Goal: Task Accomplishment & Management: Complete application form

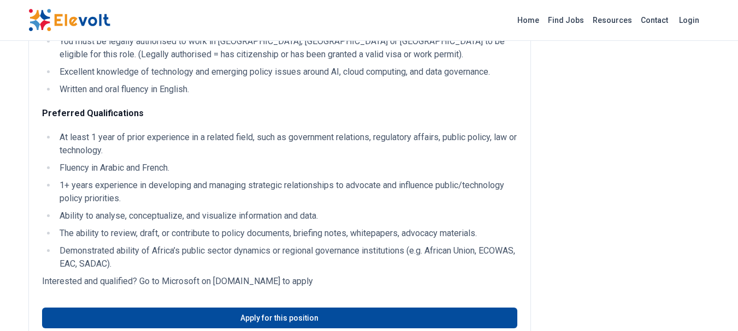
scroll to position [516, 0]
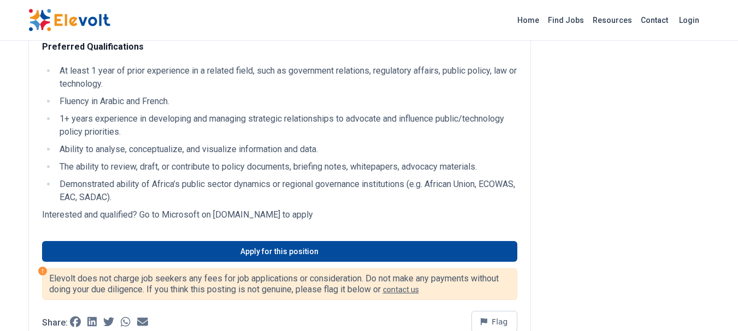
click at [268, 222] on p "Interested and qualified? Go to Microsoft on [DOMAIN_NAME] to apply" at bounding box center [279, 215] width 475 height 13
drag, startPoint x: 321, startPoint y: 227, endPoint x: 212, endPoint y: 221, distance: 109.4
copy p "jobs.careers.microsoft.com"
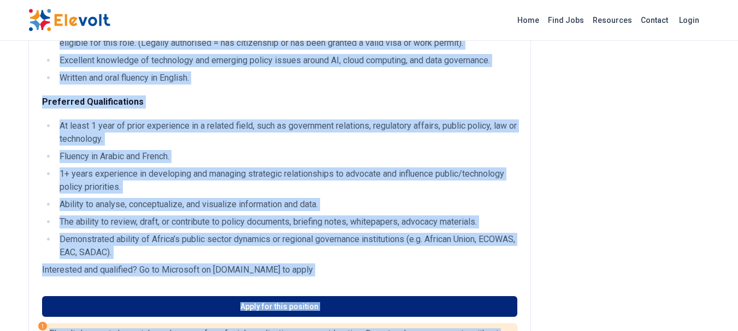
scroll to position [519, 0]
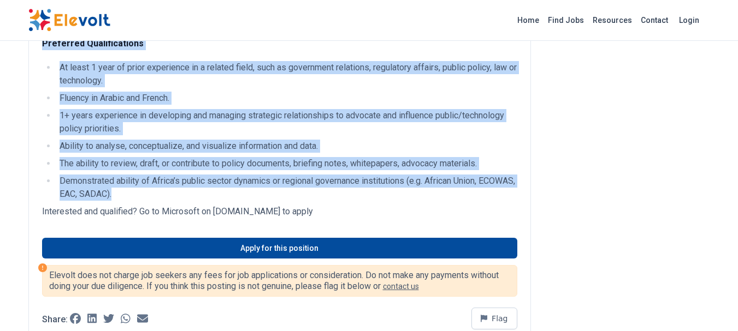
drag, startPoint x: 31, startPoint y: 55, endPoint x: 271, endPoint y: 204, distance: 282.4
copy div "Loremipsum Dolorsi Ametconsec Adipiscingeli Sed Doei tempori UT laboreetdo Magn…"
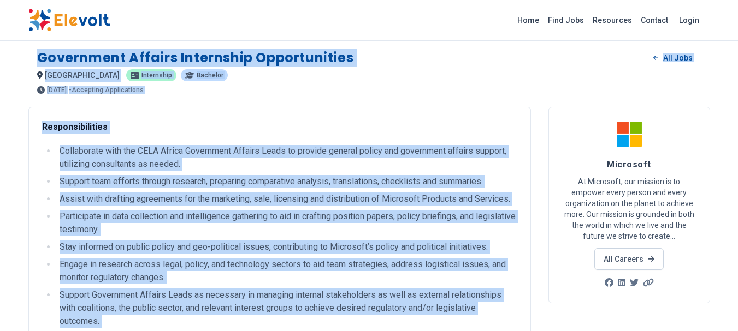
scroll to position [0, 0]
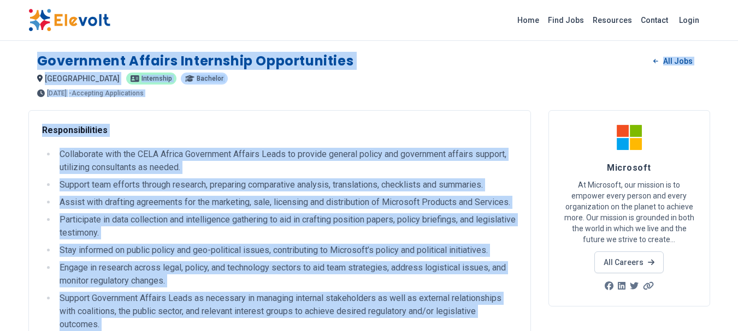
click at [435, 76] on div "[GEOGRAPHIC_DATA] KE internship Bachelor" at bounding box center [369, 78] width 664 height 13
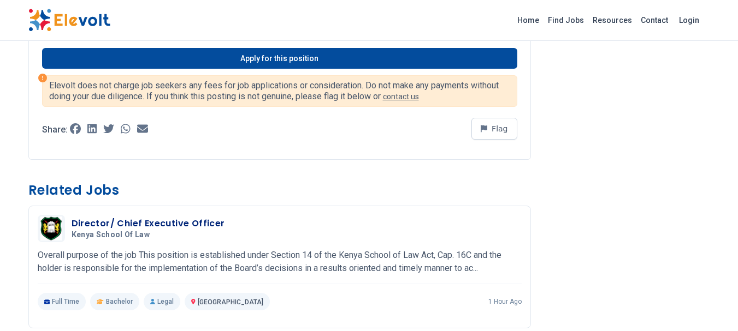
scroll to position [699, 0]
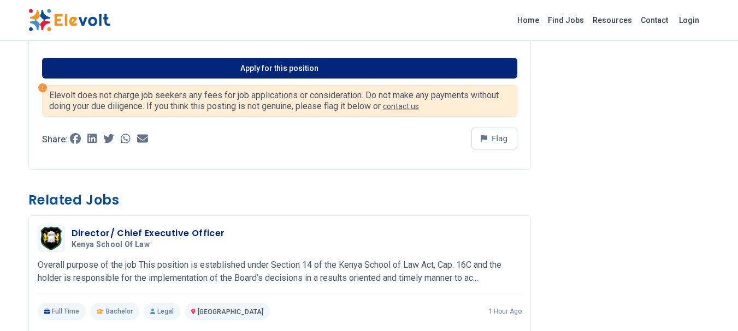
click at [428, 79] on link "Apply for this position" at bounding box center [279, 68] width 475 height 21
